Goal: Navigation & Orientation: Find specific page/section

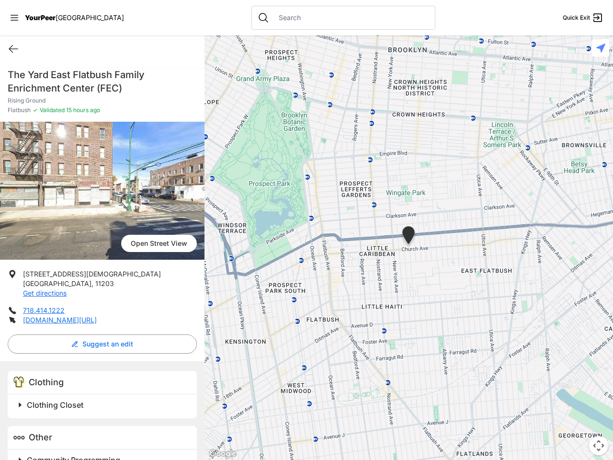
click at [14, 18] on icon at bounding box center [15, 18] width 8 height 6
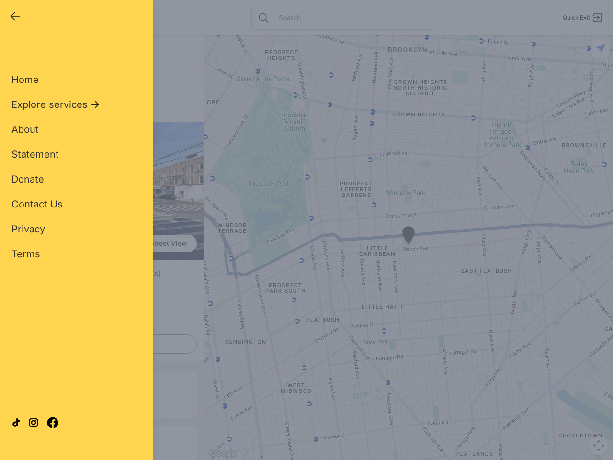
click at [13, 49] on div "Home Explore services About Statement Donate Contact Us Privacy Terms" at bounding box center [76, 151] width 130 height 218
click at [100, 344] on div "Single Adult Families Soup Kitchen Food Pantry Toiletries Restrooms Showers Lau…" at bounding box center [76, 219] width 130 height 354
click at [20, 405] on div at bounding box center [76, 422] width 130 height 52
click at [103, 405] on div at bounding box center [76, 422] width 130 height 52
click at [20, 456] on div "Close panel YourPeer [GEOGRAPHIC_DATA] Quick Exit Single Adult Families Soup Ki…" at bounding box center [76, 230] width 153 height 460
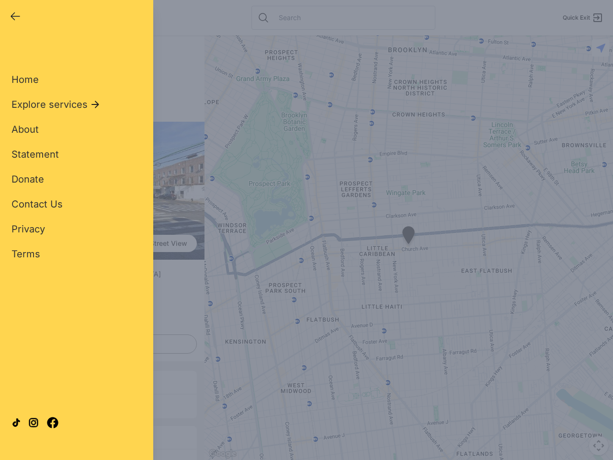
click at [103, 457] on div "Close panel YourPeer [GEOGRAPHIC_DATA] Quick Exit Single Adult Families Soup Ki…" at bounding box center [76, 230] width 153 height 460
click at [408, 248] on div "Close panel YourPeer [GEOGRAPHIC_DATA] Quick Exit Single Adult Families Soup Ki…" at bounding box center [306, 230] width 613 height 460
